Goal: Check status: Check status

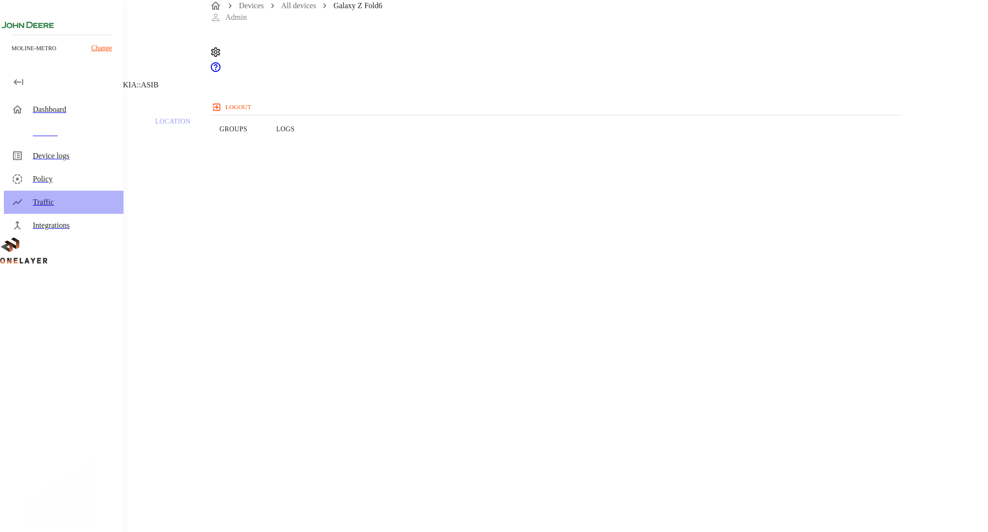
click at [68, 207] on div "Traffic" at bounding box center [74, 202] width 83 height 12
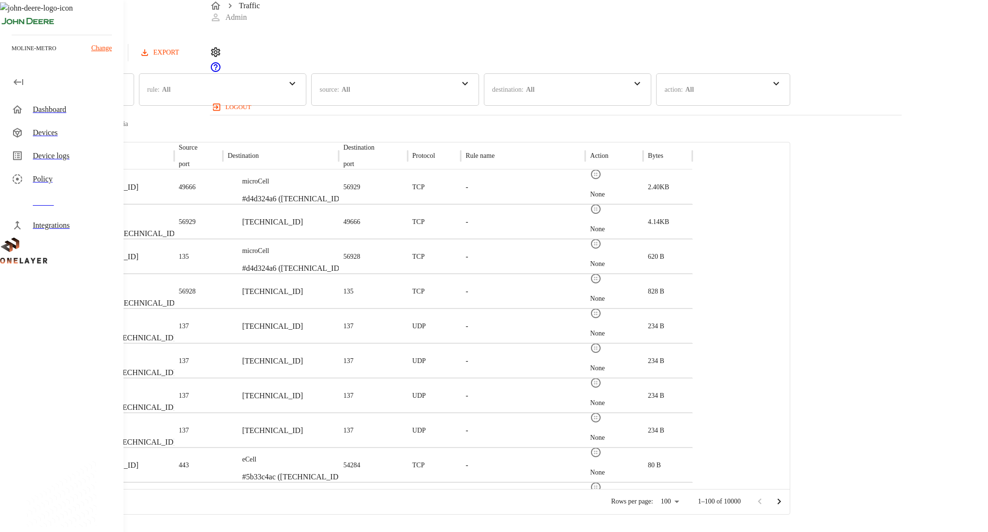
drag, startPoint x: 862, startPoint y: 60, endPoint x: 809, endPoint y: 58, distance: 53.1
click at [791, 57] on div "Last update: 2 minutes ago [DATE] 04:33:43 PM Refresh EXPORT" at bounding box center [395, 53] width 791 height 18
click at [118, 62] on button "Refresh" at bounding box center [93, 53] width 49 height 18
click at [118, 59] on button "Refresh" at bounding box center [93, 53] width 49 height 18
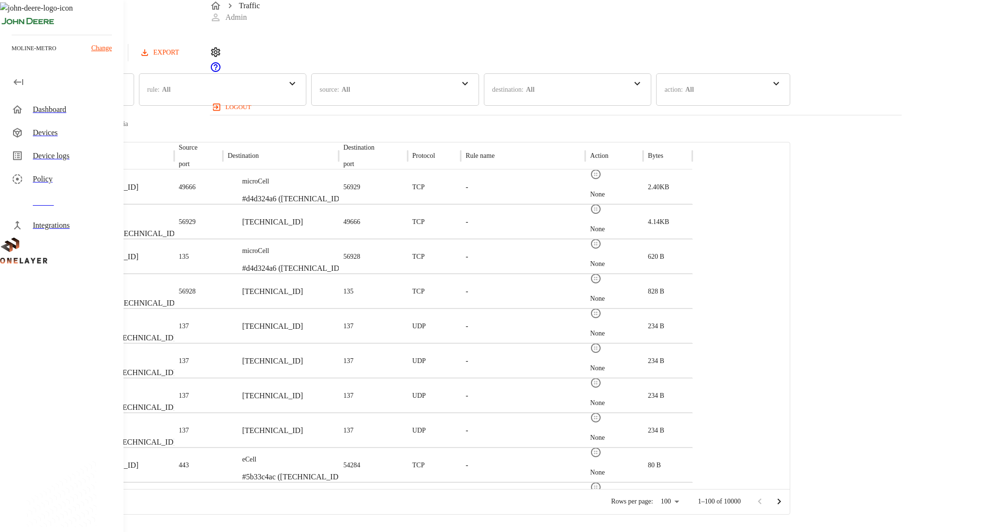
click at [118, 59] on button "Refresh" at bounding box center [93, 53] width 49 height 18
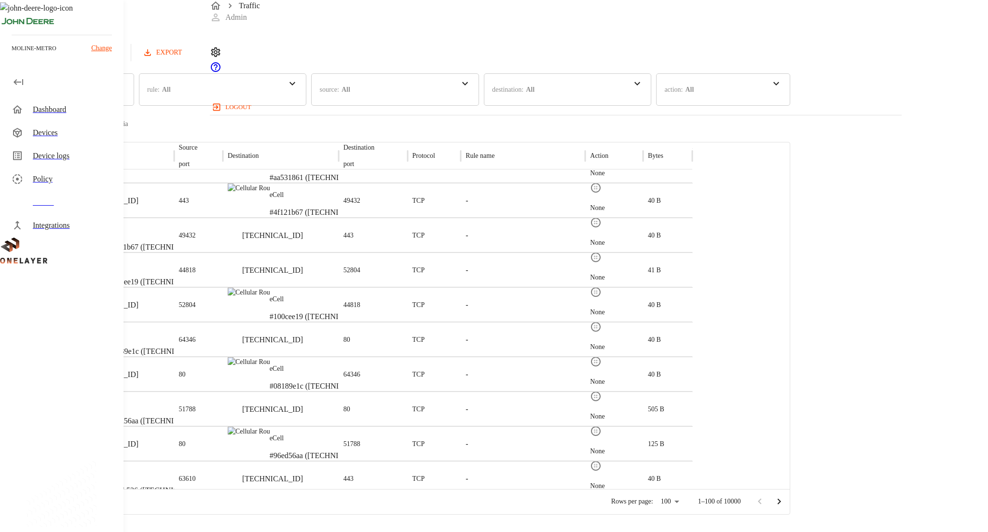
scroll to position [2909, 0]
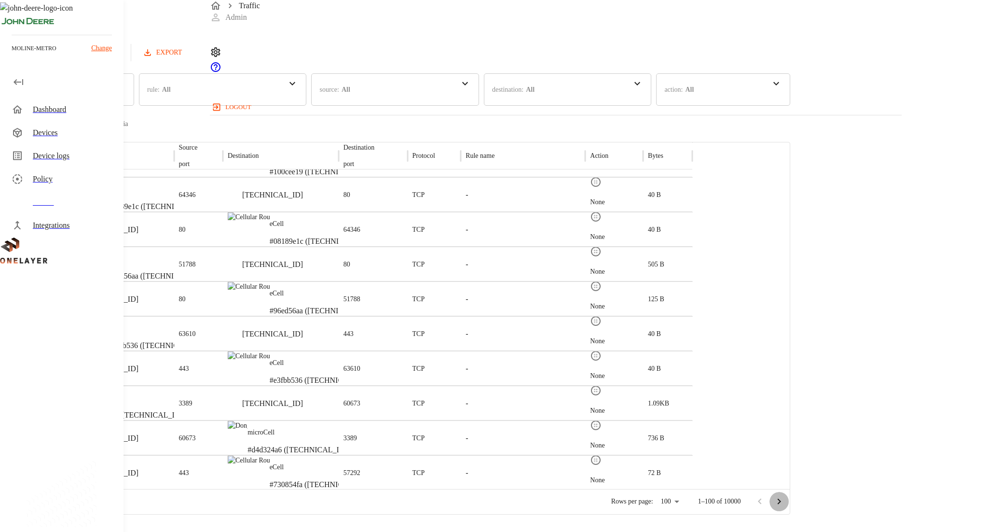
click at [785, 497] on icon "Go to next page" at bounding box center [780, 502] width 12 height 12
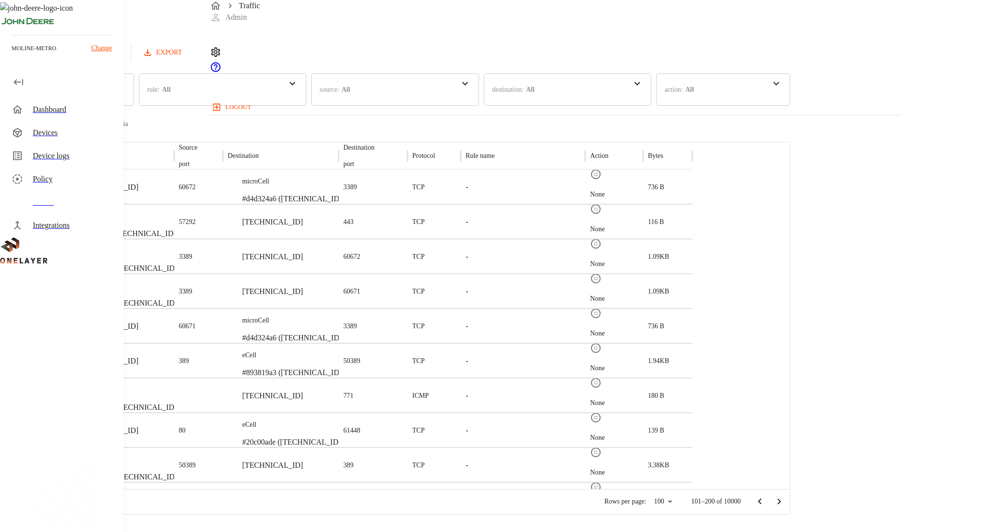
click at [790, 489] on div "Rows per page: 100 *** 101–200 of 10000" at bounding box center [395, 501] width 790 height 25
click at [785, 496] on icon "Go to next page" at bounding box center [780, 502] width 12 height 12
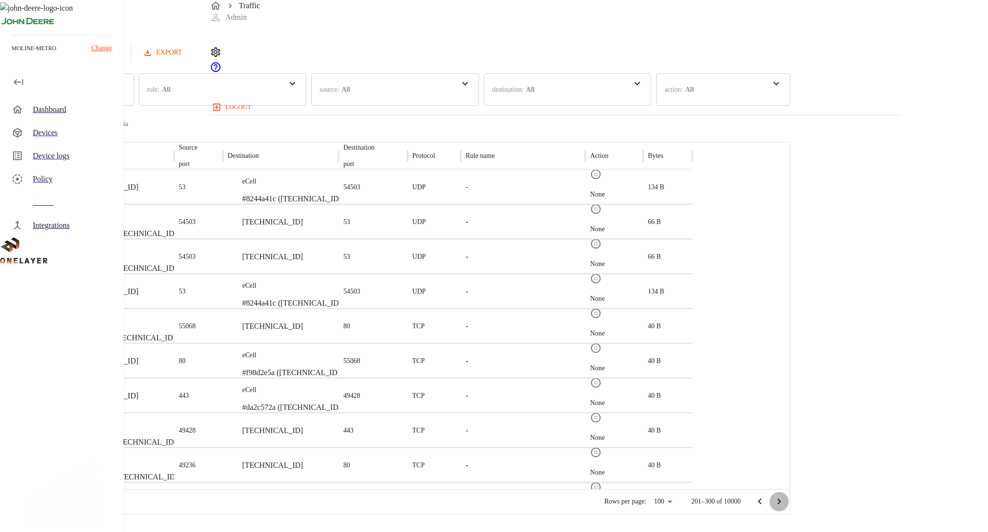
click at [789, 505] on button "Go to next page" at bounding box center [779, 501] width 19 height 19
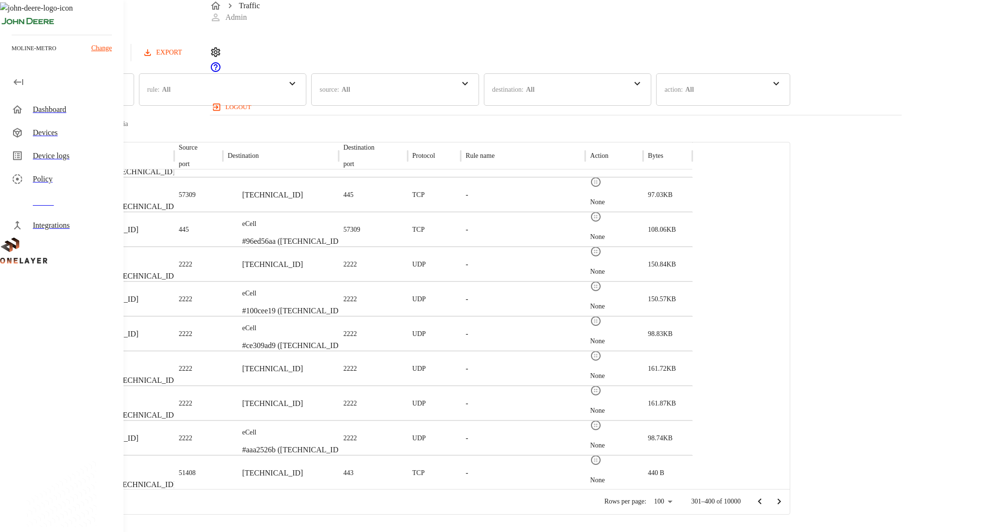
click at [52, 214] on div "Integrations" at bounding box center [64, 225] width 120 height 23
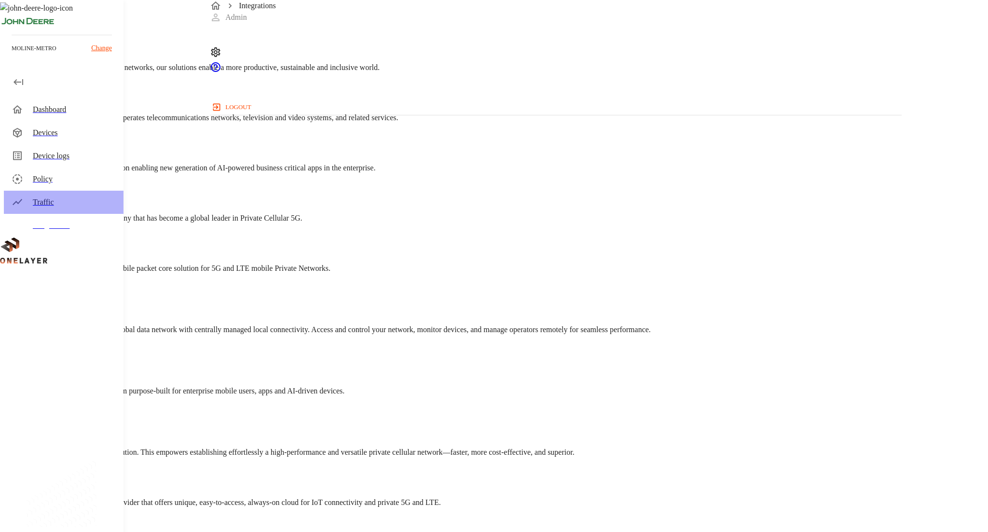
click at [51, 205] on div "Traffic" at bounding box center [74, 202] width 83 height 12
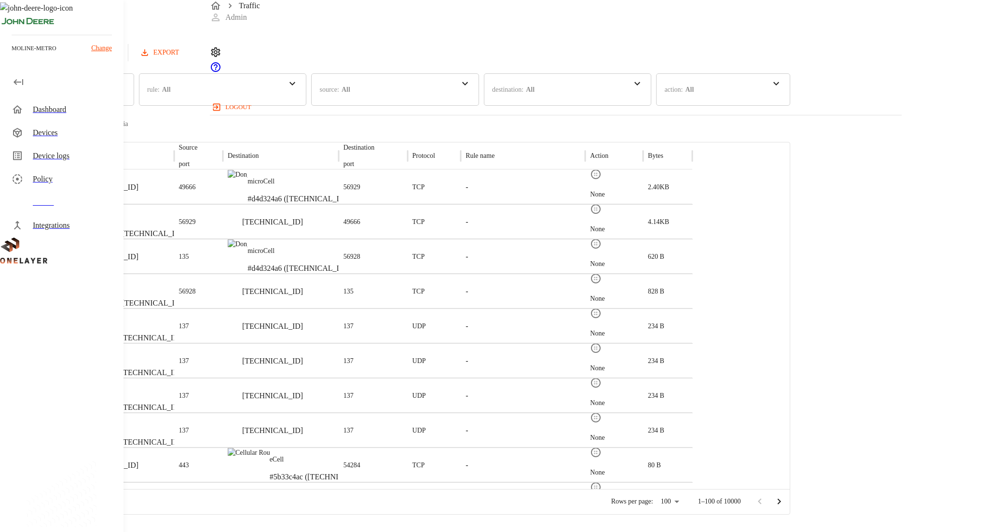
click at [52, 140] on div "Devices" at bounding box center [64, 132] width 120 height 23
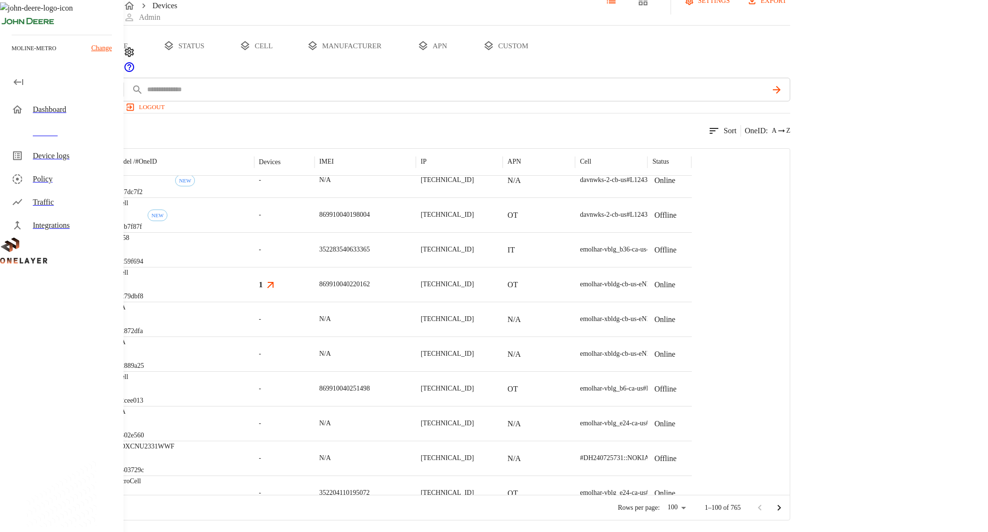
scroll to position [1743, 0]
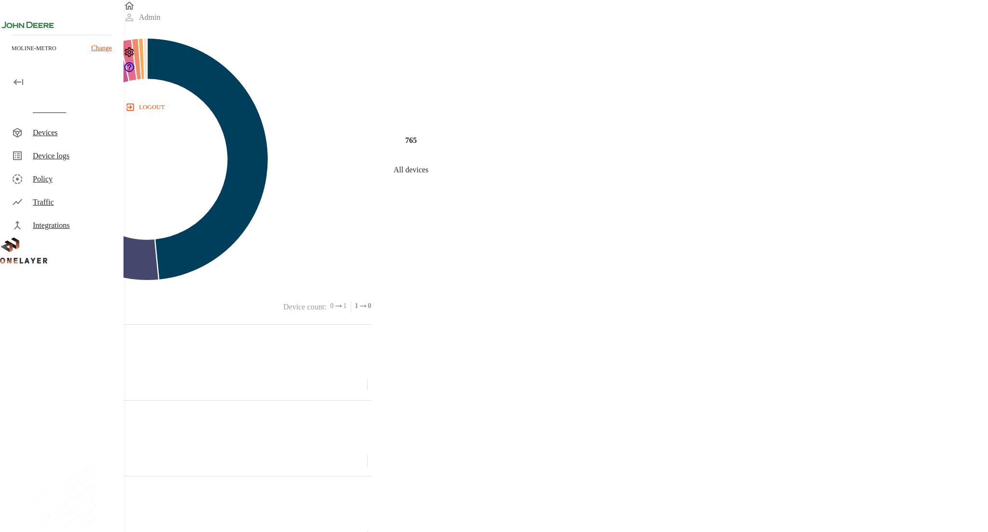
scroll to position [436, 0]
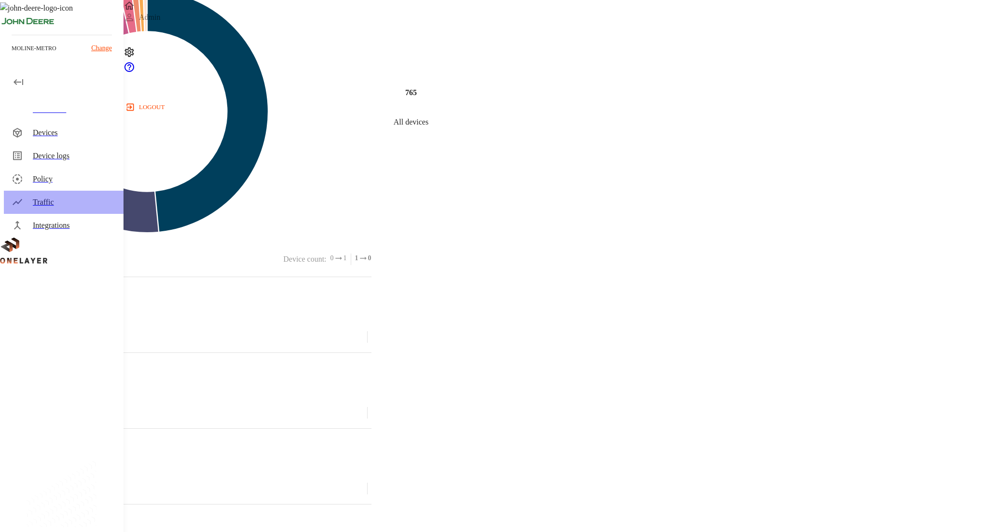
click at [63, 206] on div "Traffic" at bounding box center [74, 202] width 83 height 12
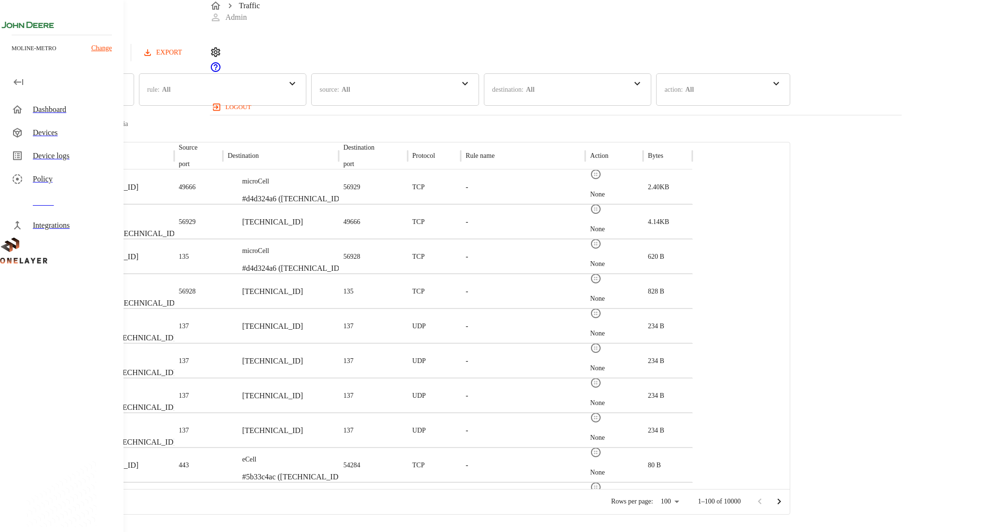
click at [121, 58] on button "Refresh" at bounding box center [96, 53] width 49 height 18
click at [118, 58] on button "Refresh" at bounding box center [93, 53] width 49 height 18
click at [782, 56] on div "Last update: 0 minutes ago 08/28/2025 05:18:49 PM Refresh EXPORT" at bounding box center [395, 53] width 791 height 18
click at [118, 62] on button "Refresh" at bounding box center [93, 53] width 49 height 18
